Goal: Information Seeking & Learning: Learn about a topic

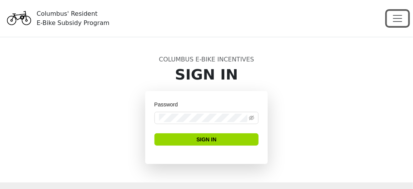
click at [396, 17] on span "Toggle navigation" at bounding box center [398, 19] width 12 height 12
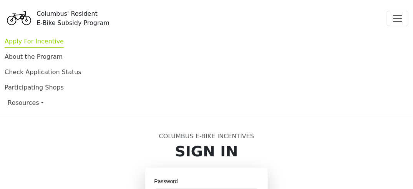
click at [46, 41] on link "Apply For Incentive" at bounding box center [34, 43] width 59 height 10
click at [35, 42] on link "Apply For Incentive" at bounding box center [34, 43] width 59 height 10
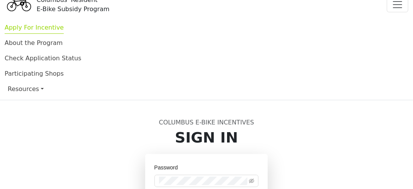
scroll to position [13, 0]
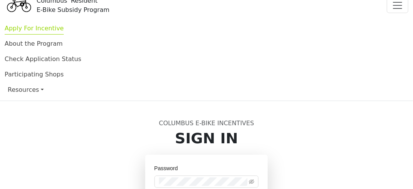
click at [36, 27] on link "Apply For Incentive" at bounding box center [34, 30] width 59 height 10
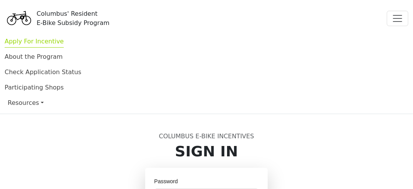
click at [28, 102] on link "Resources" at bounding box center [206, 102] width 397 height 15
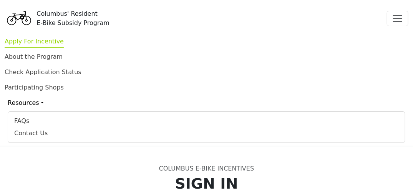
click at [41, 39] on link "Apply For Incentive" at bounding box center [34, 43] width 59 height 10
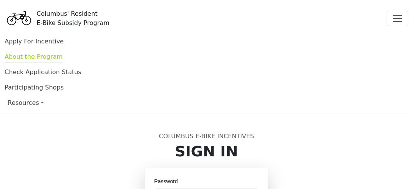
click at [20, 59] on link "About the Program" at bounding box center [34, 58] width 58 height 10
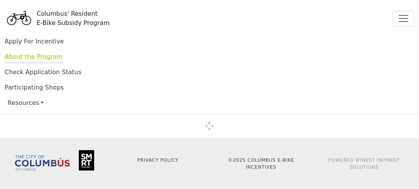
click at [28, 105] on link "Resources" at bounding box center [209, 102] width 403 height 15
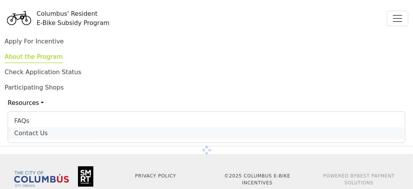
click at [29, 135] on div "Contact Us" at bounding box center [206, 133] width 384 height 9
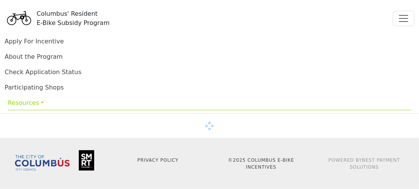
click at [30, 104] on link "Resources" at bounding box center [209, 102] width 403 height 15
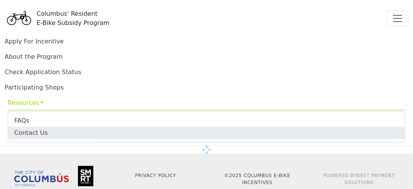
click at [33, 105] on link "Resources" at bounding box center [206, 102] width 397 height 15
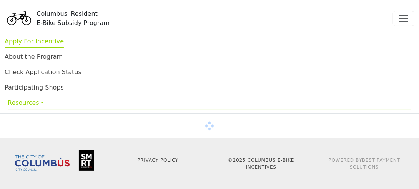
click at [22, 45] on link "Apply For Incentive" at bounding box center [34, 43] width 59 height 10
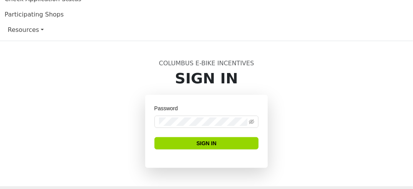
scroll to position [74, 0]
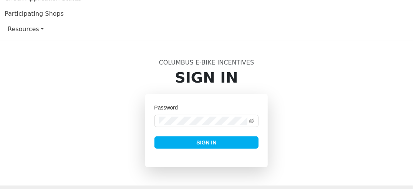
click at [211, 141] on span "Sign In" at bounding box center [206, 142] width 20 height 8
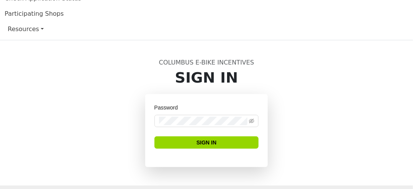
click at [0, 55] on main "Columbus E-Bike Incentives Sign In Password Sign In" at bounding box center [206, 112] width 413 height 145
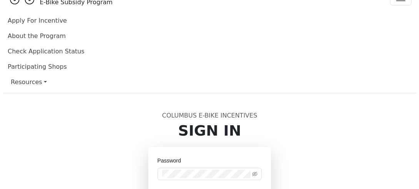
scroll to position [0, 0]
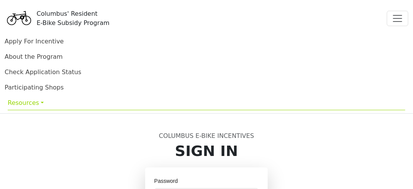
click at [33, 105] on link "Resources" at bounding box center [206, 102] width 397 height 15
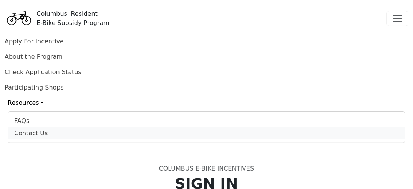
click at [33, 133] on div "Contact Us" at bounding box center [206, 133] width 384 height 9
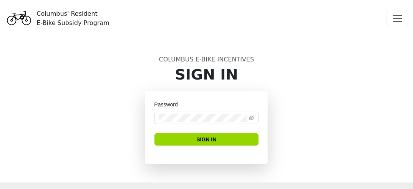
click at [394, 12] on button "Toggle navigation" at bounding box center [398, 18] width 22 height 15
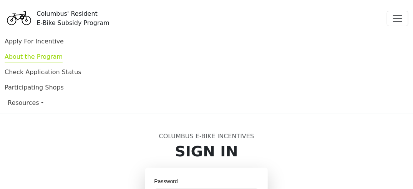
click at [39, 57] on link "About the Program" at bounding box center [34, 58] width 58 height 10
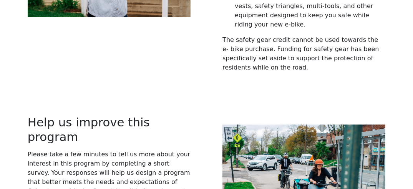
scroll to position [1548, 0]
